Goal: Use online tool/utility

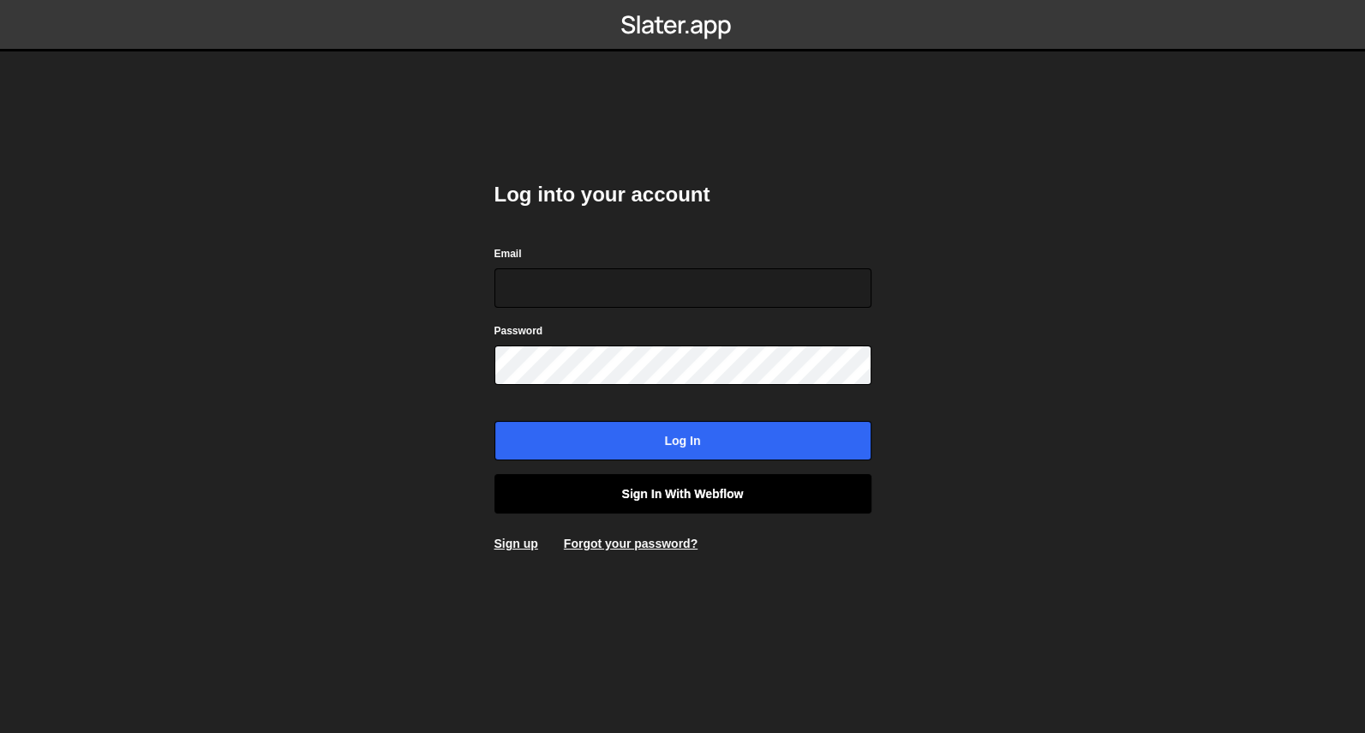
click at [711, 500] on link "Sign in with Webflow" at bounding box center [682, 493] width 377 height 39
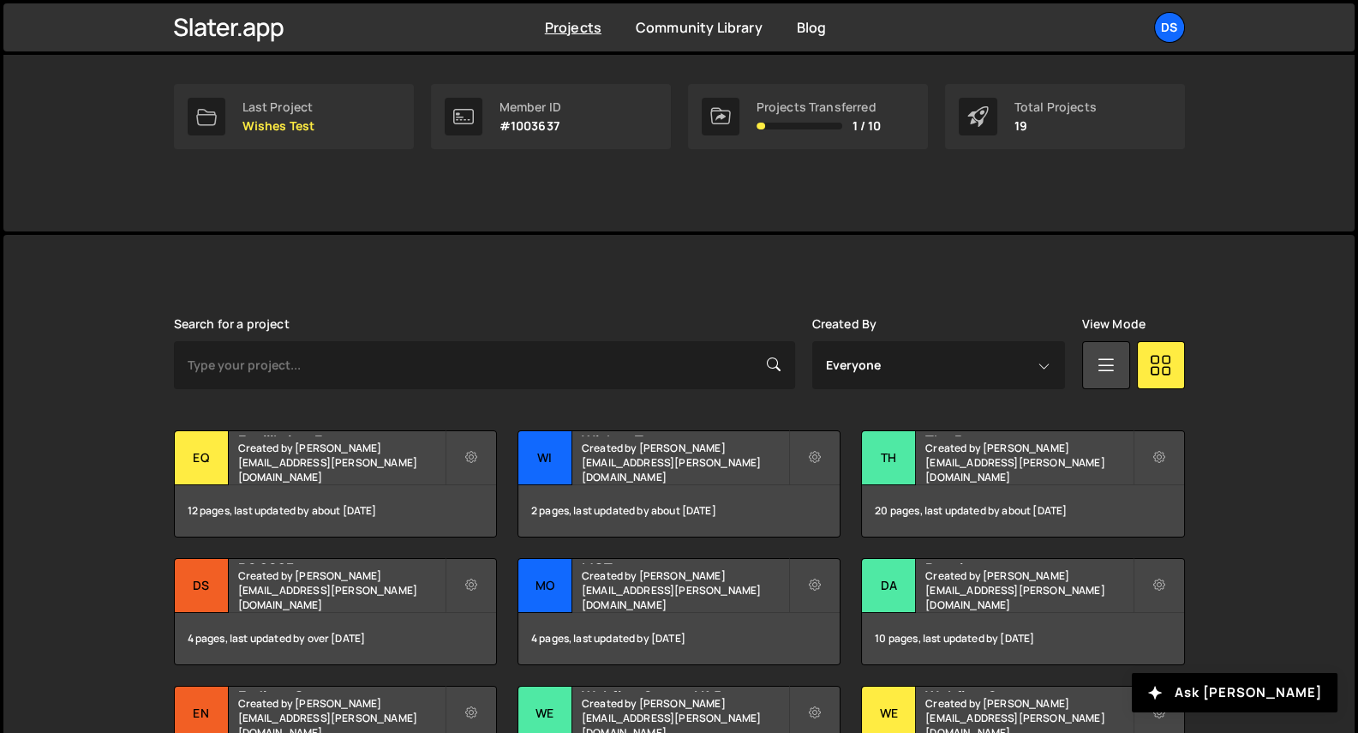
scroll to position [475, 0]
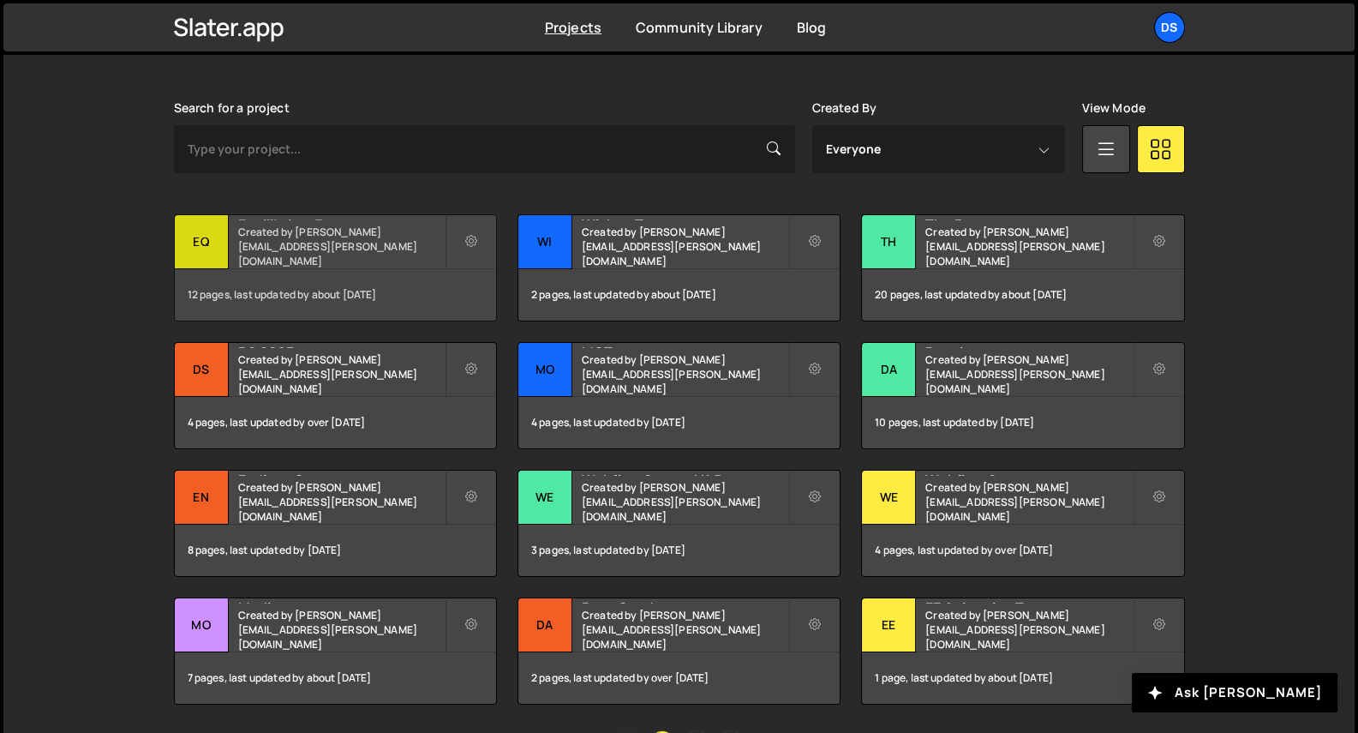
click at [398, 242] on small "Created by [PERSON_NAME][EMAIL_ADDRESS][PERSON_NAME][DOMAIN_NAME]" at bounding box center [341, 246] width 206 height 44
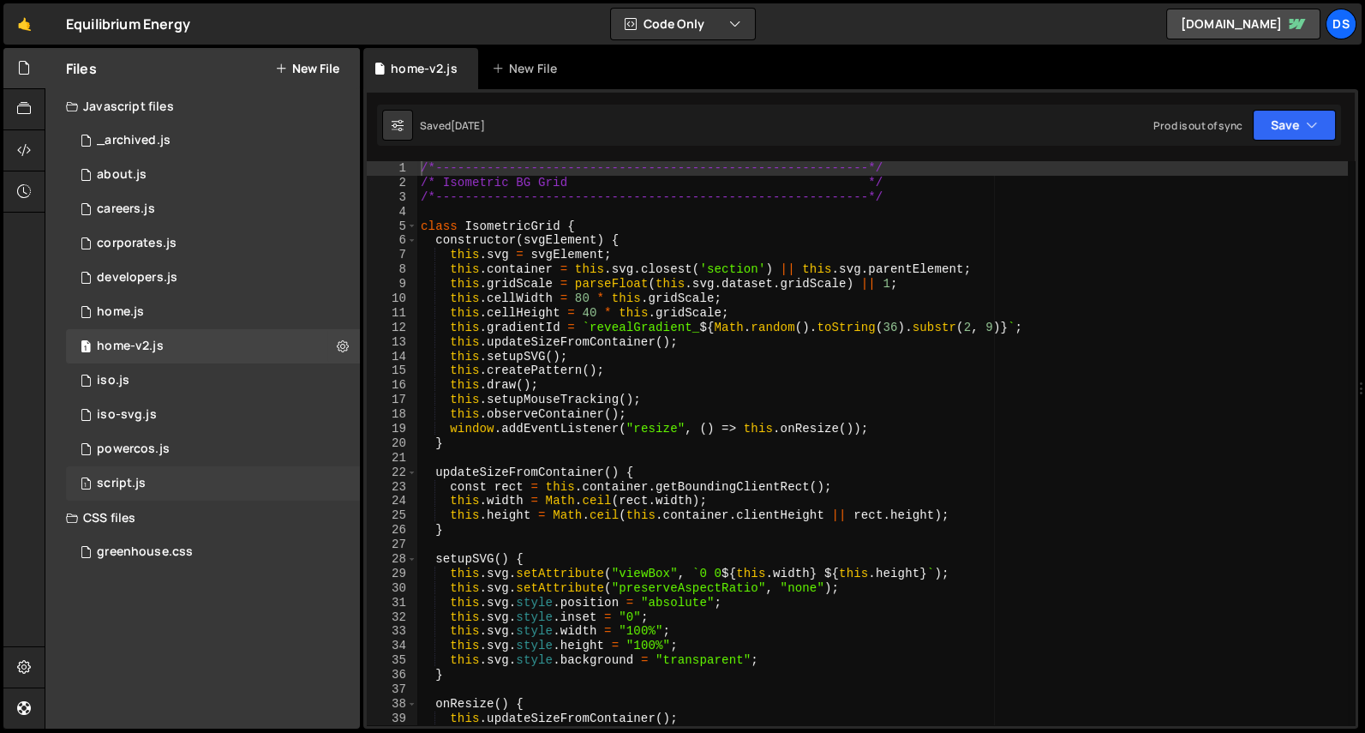
click at [149, 474] on div "1 script.js 0" at bounding box center [213, 483] width 294 height 34
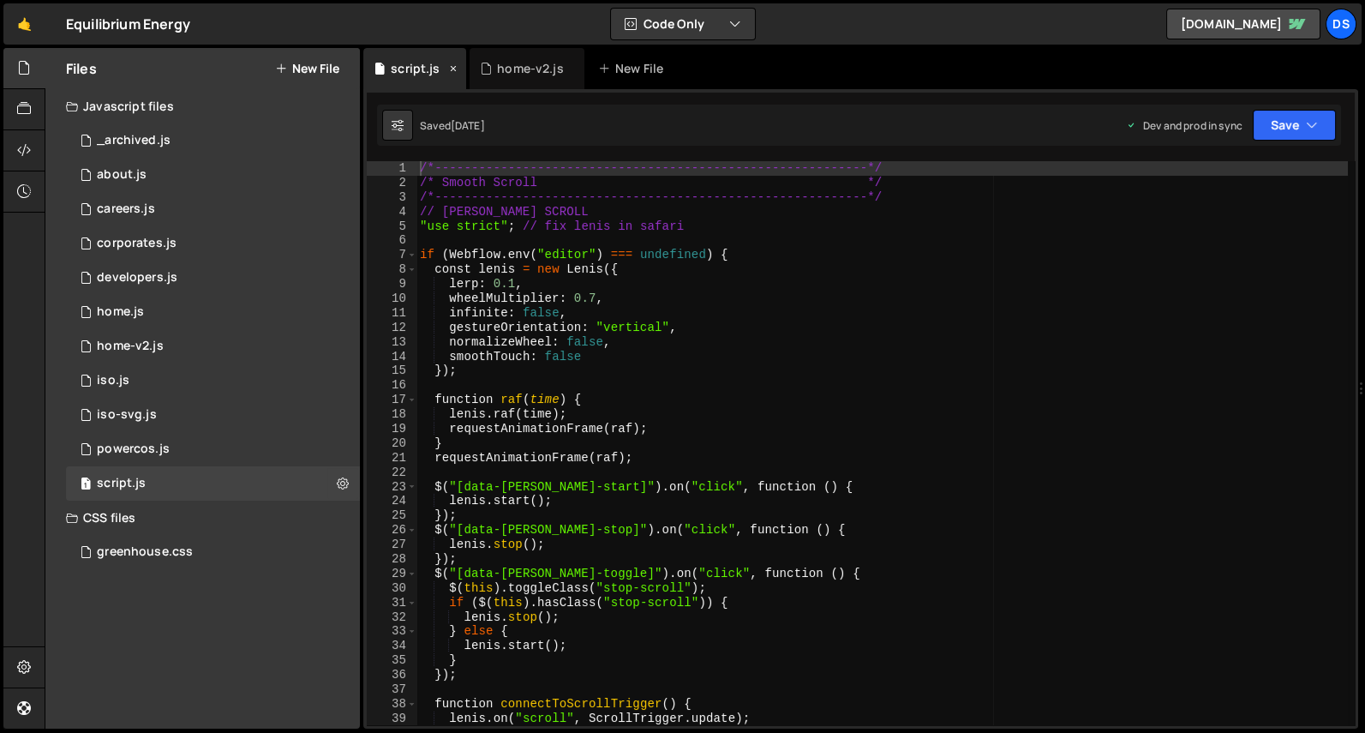
click at [457, 62] on icon at bounding box center [453, 68] width 12 height 17
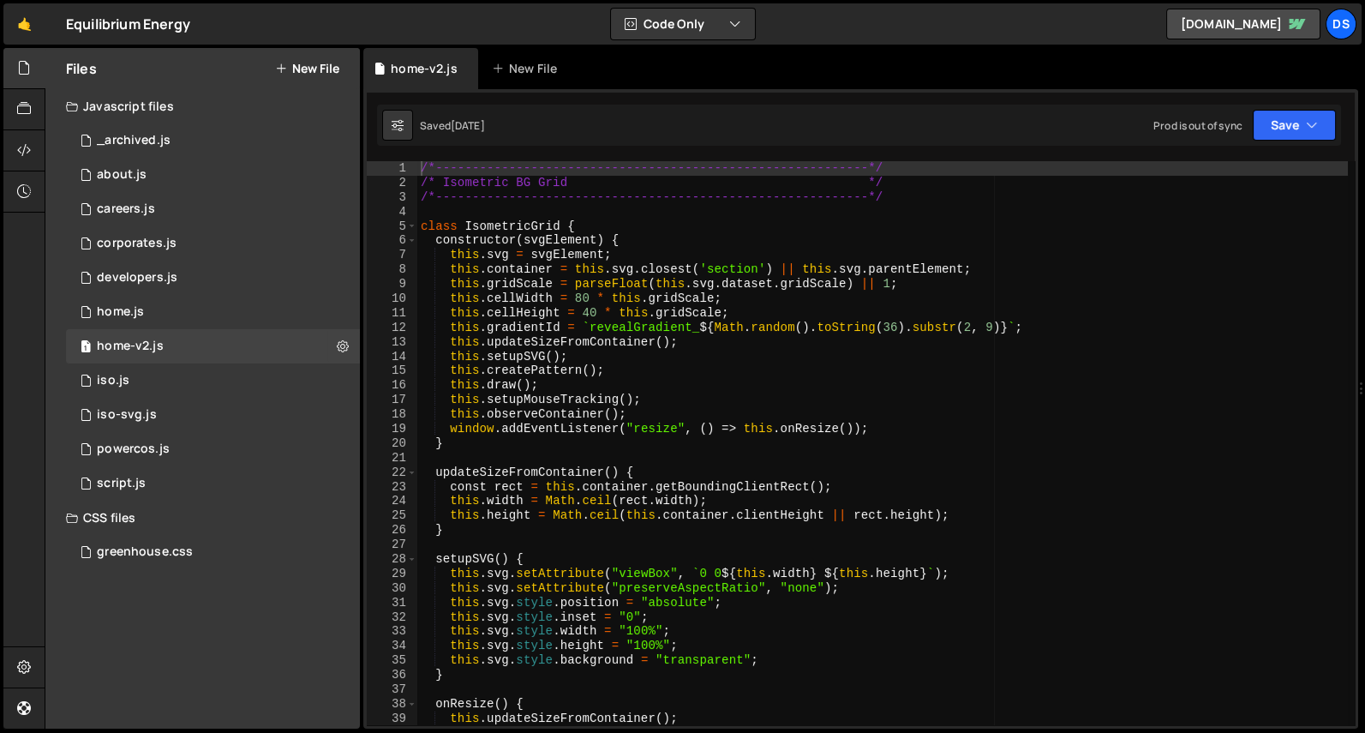
click at [469, 212] on div "/*-----------------------------------------------------------*/ /* Isometric BG…" at bounding box center [882, 458] width 931 height 594
